Goal: Find specific page/section: Find specific page/section

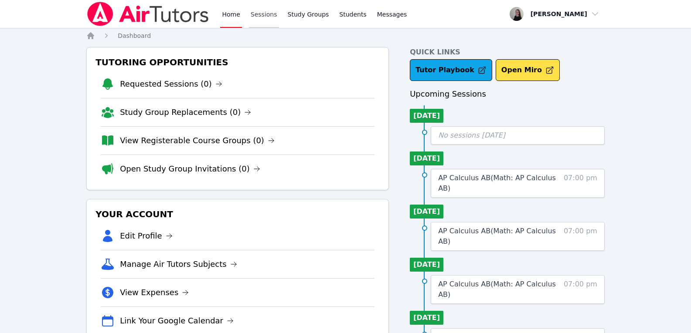
click at [258, 12] on link "Sessions" at bounding box center [264, 14] width 30 height 28
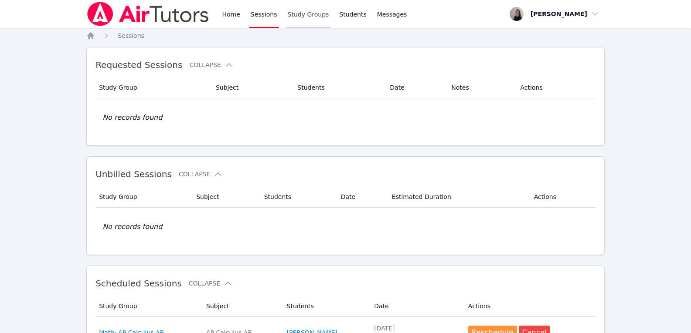
click at [322, 18] on link "Study Groups" at bounding box center [308, 14] width 45 height 28
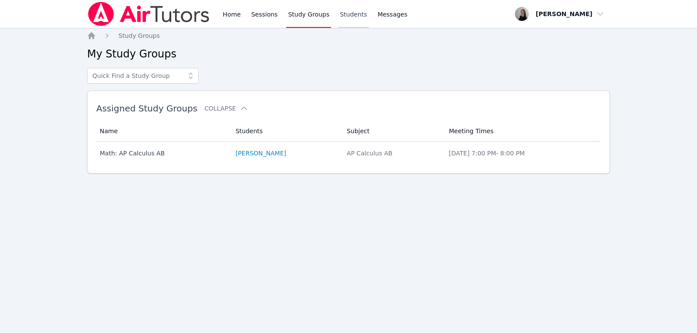
click at [346, 19] on link "Students" at bounding box center [353, 14] width 31 height 28
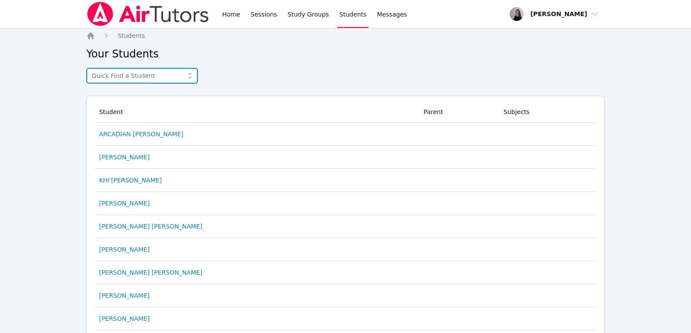
click at [153, 81] on input "text" at bounding box center [142, 76] width 112 height 16
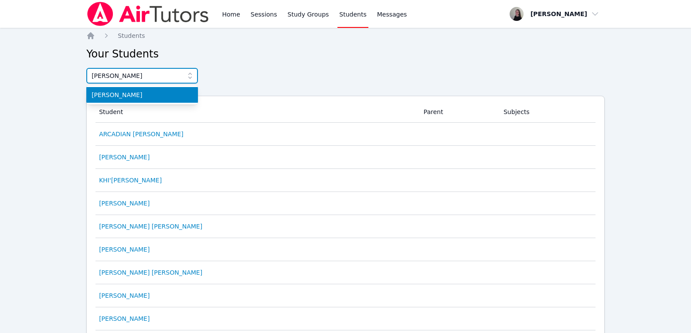
type input "[PERSON_NAME]"
click at [125, 101] on li "[PERSON_NAME]" at bounding box center [142, 95] width 112 height 16
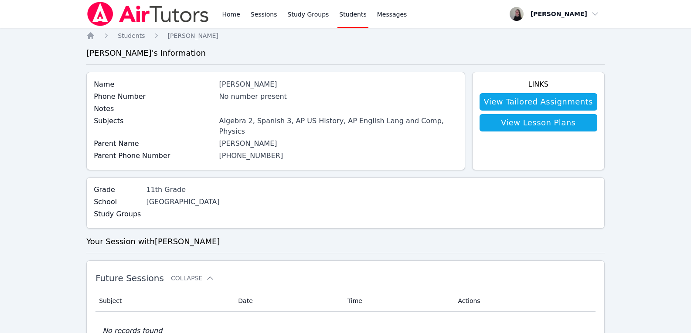
click at [275, 13] on div "Home Sessions Study Groups Students Messages" at bounding box center [314, 14] width 188 height 28
click at [271, 15] on link "Sessions" at bounding box center [264, 14] width 30 height 28
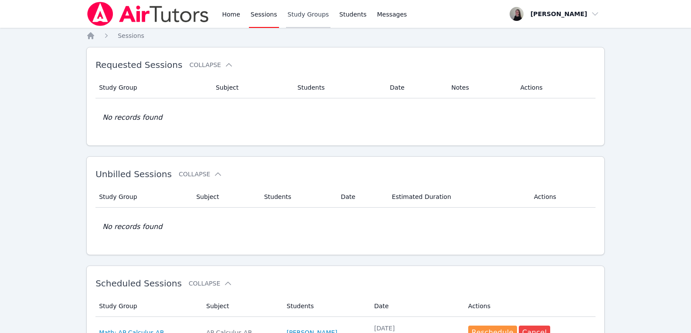
click at [297, 15] on link "Study Groups" at bounding box center [308, 14] width 45 height 28
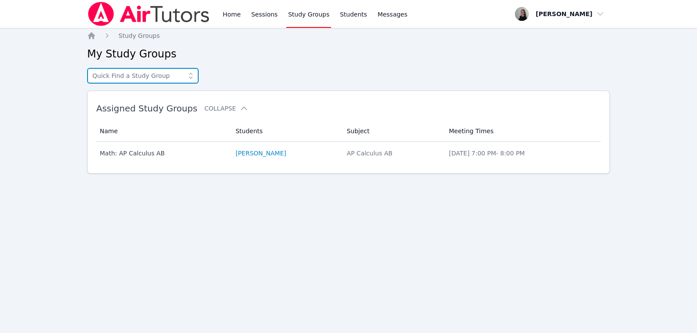
click at [164, 77] on input "text" at bounding box center [143, 76] width 112 height 16
type input "sa"
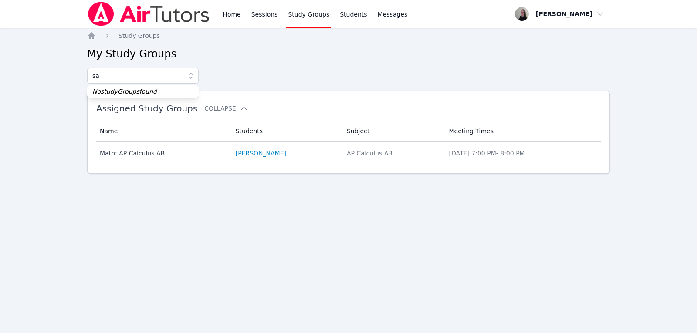
click at [242, 2] on div "Home Sessions Study Groups Students Messages" at bounding box center [315, 14] width 188 height 28
click at [233, 13] on link "Home" at bounding box center [231, 14] width 21 height 28
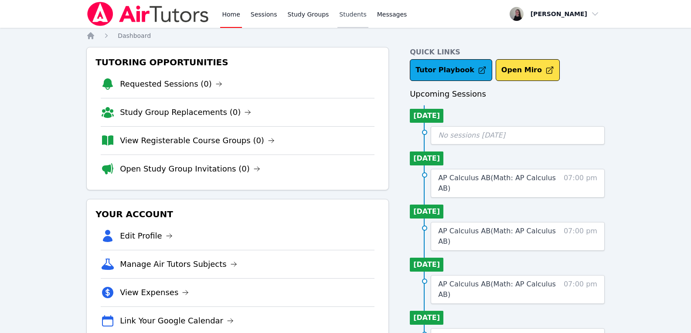
click at [337, 11] on link "Students" at bounding box center [352, 14] width 31 height 28
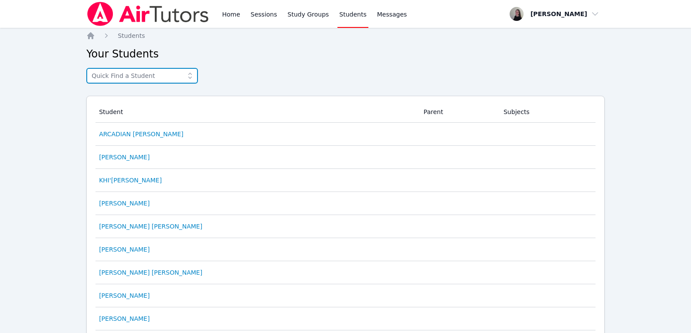
click at [164, 74] on input "text" at bounding box center [142, 76] width 112 height 16
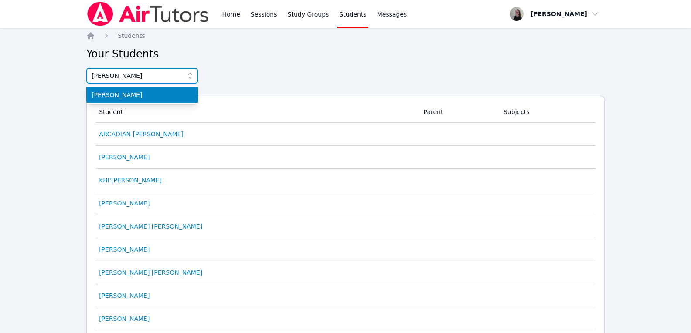
type input "[PERSON_NAME]"
click at [160, 93] on span "[PERSON_NAME]" at bounding box center [142, 95] width 101 height 9
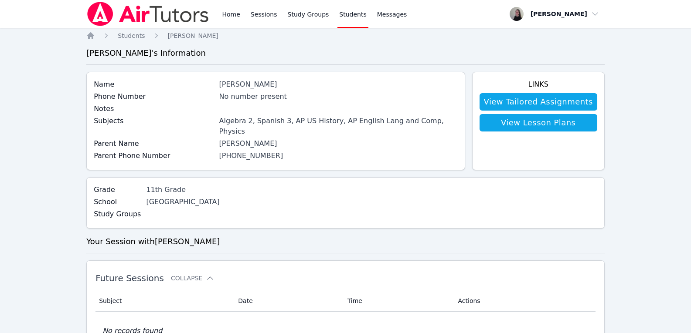
click at [248, 102] on div "Phone Number No number present" at bounding box center [275, 98] width 363 height 12
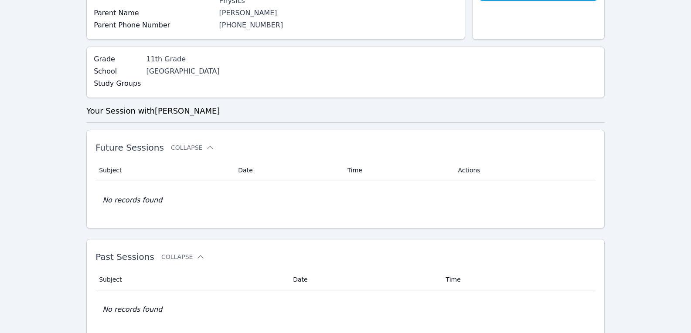
scroll to position [153, 0]
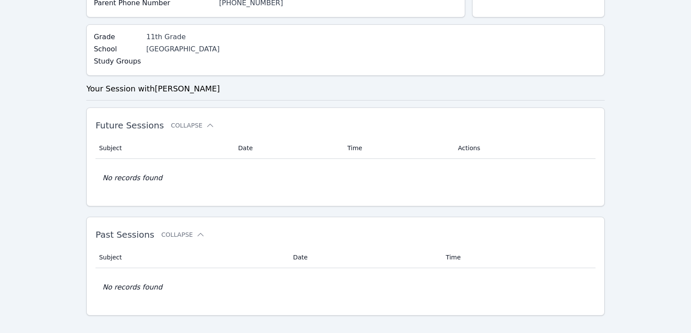
drag, startPoint x: 110, startPoint y: 144, endPoint x: 122, endPoint y: 132, distance: 16.3
click at [114, 141] on th "Subject" at bounding box center [163, 148] width 137 height 21
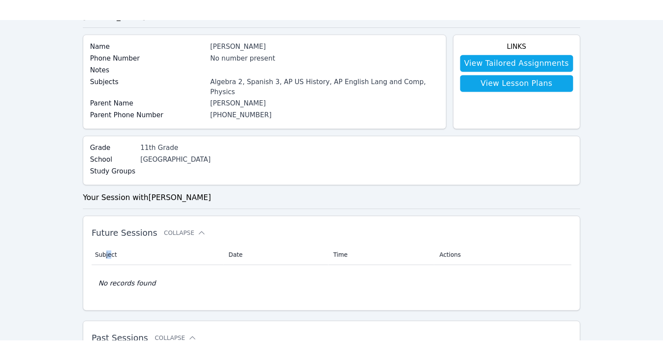
scroll to position [0, 0]
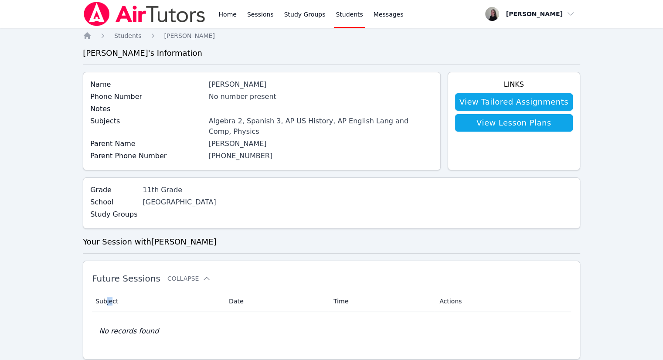
click at [132, 18] on img at bounding box center [144, 14] width 123 height 24
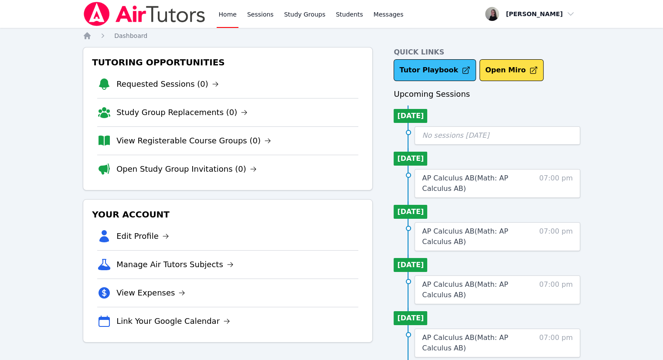
click at [442, 68] on link "Tutor Playbook" at bounding box center [435, 70] width 82 height 22
click at [290, 21] on link "Study Groups" at bounding box center [304, 14] width 45 height 28
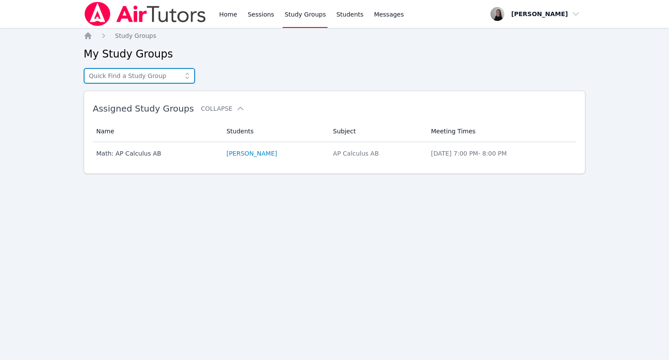
click at [141, 81] on input "text" at bounding box center [140, 76] width 112 height 16
click at [138, 77] on input "text" at bounding box center [140, 76] width 112 height 16
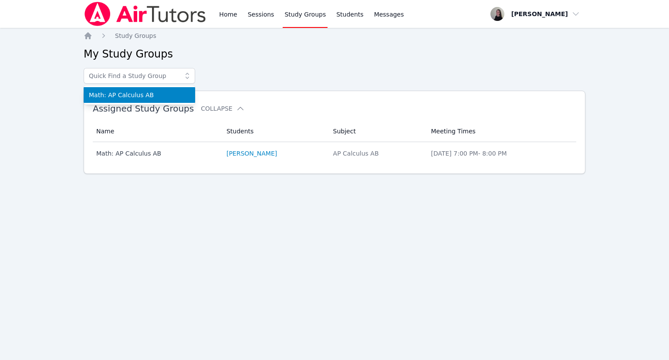
click at [122, 99] on li "Math: AP Calculus AB" at bounding box center [140, 95] width 112 height 16
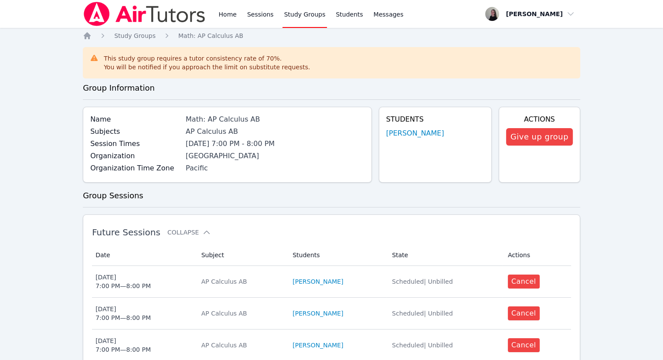
click at [299, 11] on link "Study Groups" at bounding box center [304, 14] width 45 height 28
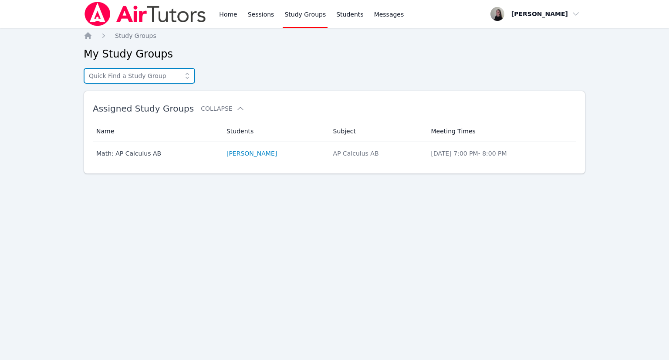
click at [159, 73] on input "text" at bounding box center [140, 76] width 112 height 16
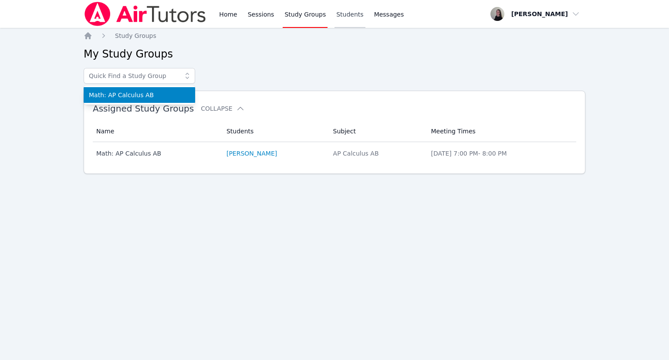
click at [335, 14] on link "Students" at bounding box center [350, 14] width 31 height 28
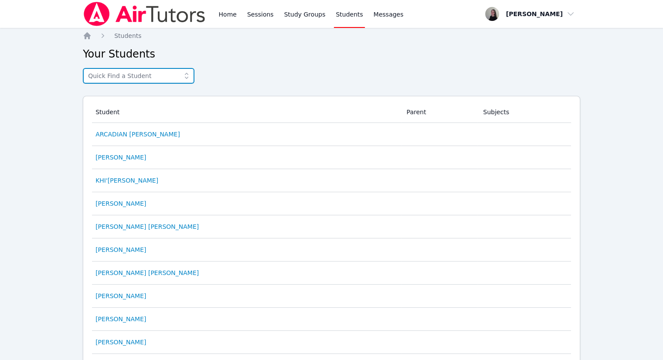
click at [136, 79] on input "text" at bounding box center [139, 76] width 112 height 16
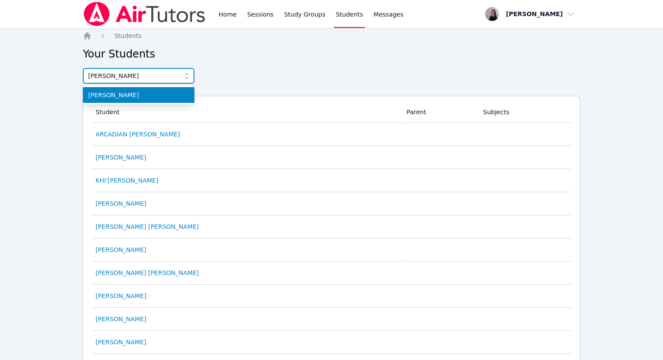
type input "[PERSON_NAME]"
click at [155, 95] on span "[PERSON_NAME]" at bounding box center [138, 95] width 101 height 9
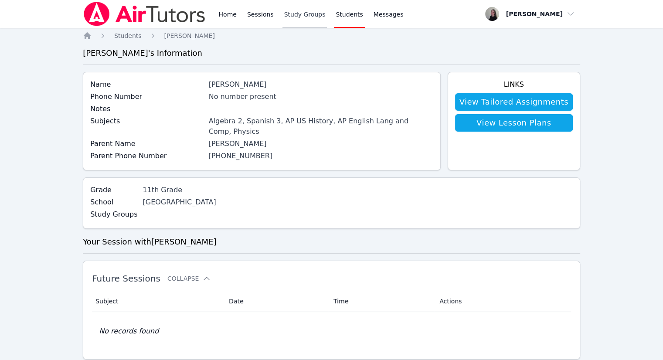
drag, startPoint x: 298, startPoint y: 18, endPoint x: 190, endPoint y: 63, distance: 117.2
click at [298, 18] on link "Study Groups" at bounding box center [304, 14] width 45 height 28
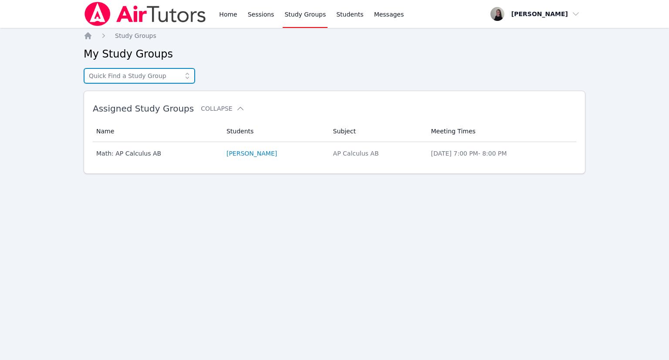
click at [112, 72] on input "text" at bounding box center [140, 76] width 112 height 16
drag, startPoint x: 115, startPoint y: 77, endPoint x: 51, endPoint y: 76, distance: 64.1
click at [51, 76] on div "Home Sessions Study Groups Students Messages Open user menu [PERSON_NAME] Open …" at bounding box center [334, 180] width 669 height 360
type input "p"
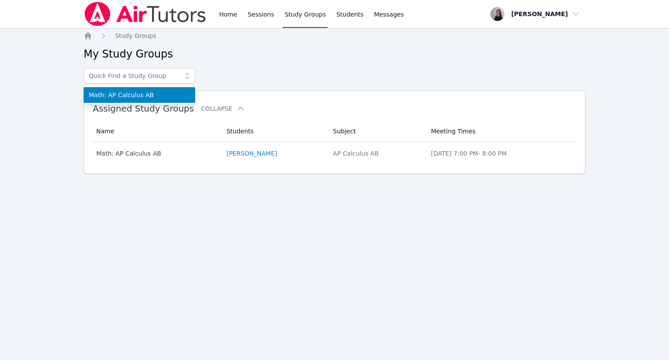
click at [123, 234] on div "Home Sessions Study Groups Students Messages Open user menu [PERSON_NAME] Open …" at bounding box center [334, 180] width 669 height 360
click at [230, 13] on link "Home" at bounding box center [227, 14] width 21 height 28
